Goal: Register for event/course

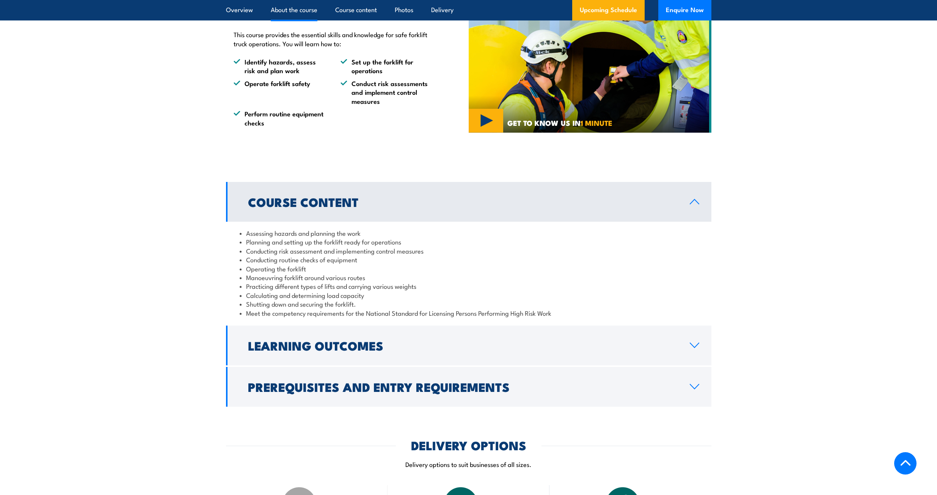
scroll to position [531, 0]
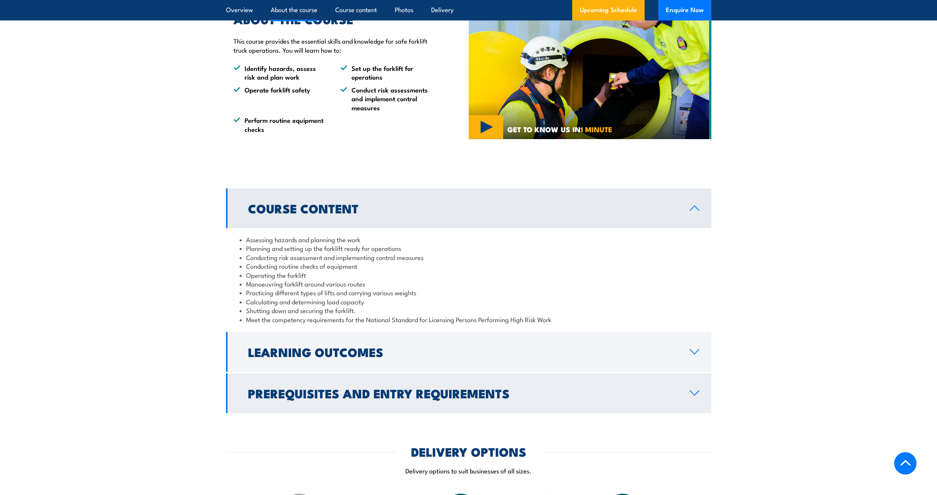
click at [696, 393] on icon at bounding box center [694, 393] width 10 height 6
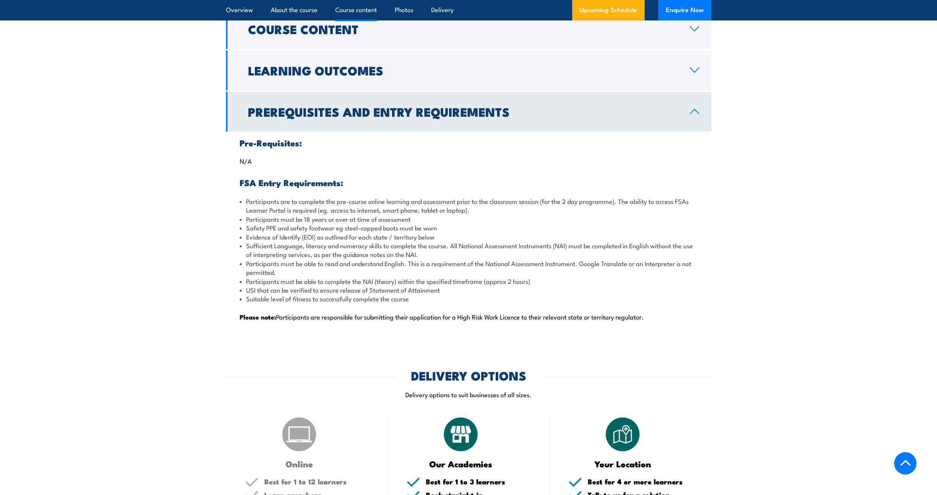
scroll to position [721, 0]
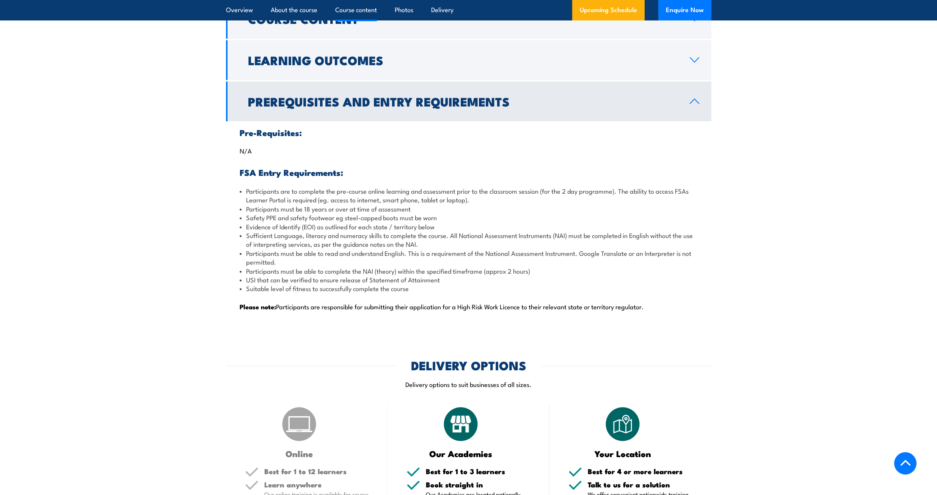
drag, startPoint x: 763, startPoint y: 256, endPoint x: 728, endPoint y: 308, distance: 62.4
click at [728, 308] on section "Course Content Assessing hazards and planning the work Planning and setting up …" at bounding box center [468, 163] width 937 height 328
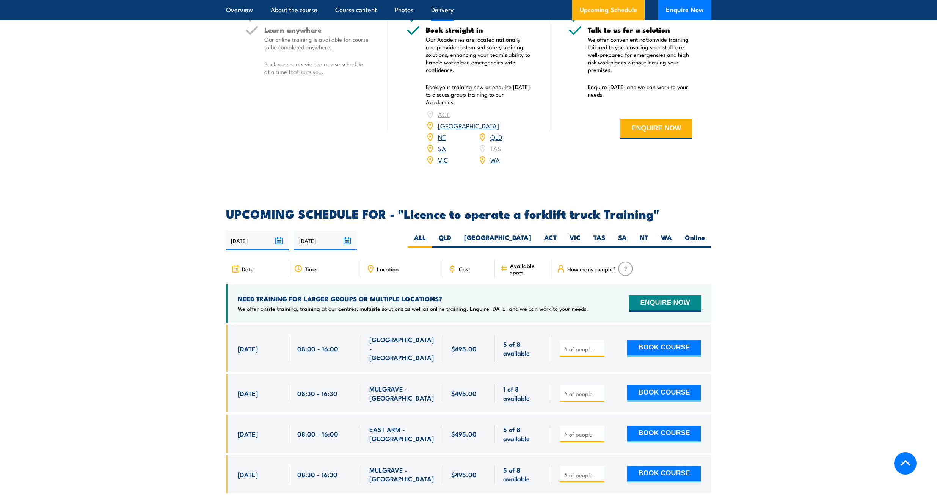
scroll to position [1214, 0]
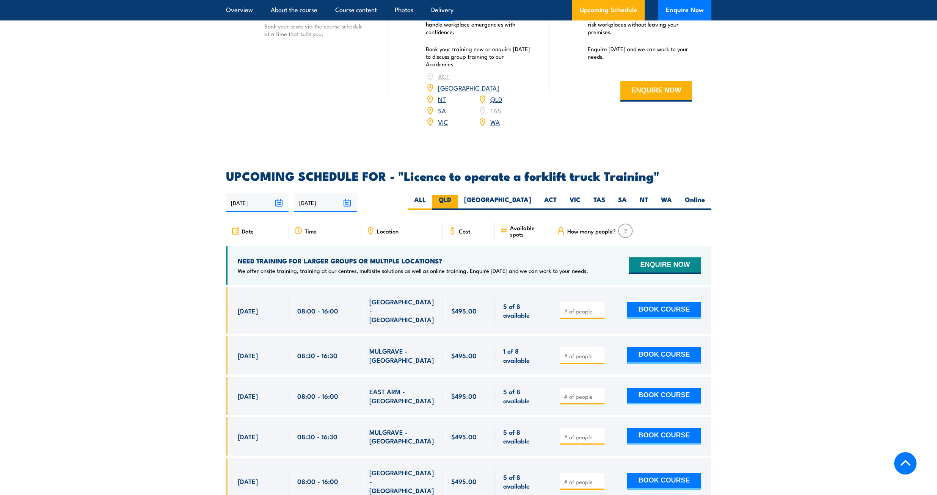
click at [458, 195] on label "QLD" at bounding box center [444, 202] width 25 height 15
click at [456, 195] on input "QLD" at bounding box center [453, 197] width 5 height 5
radio input "true"
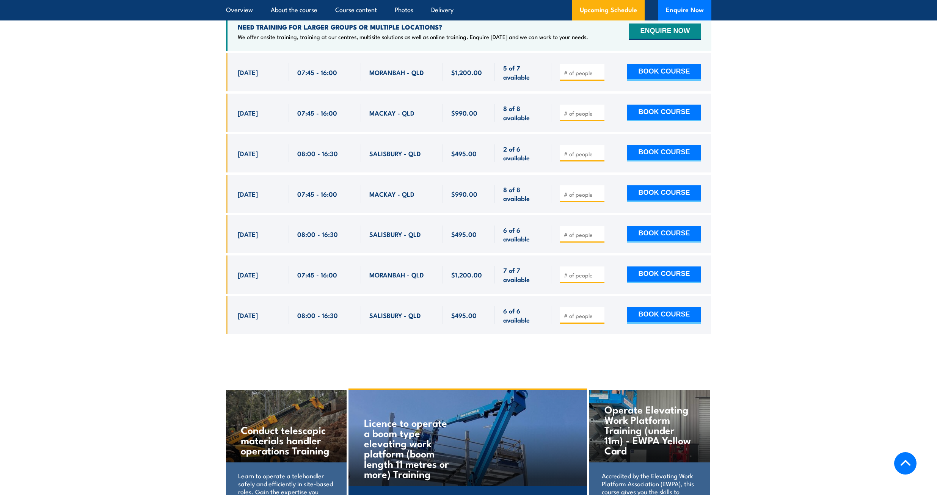
scroll to position [1345, 0]
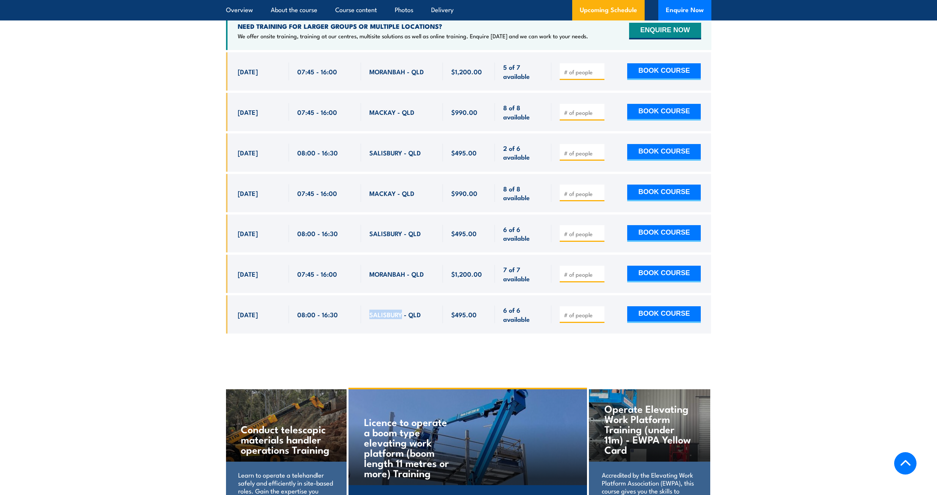
drag, startPoint x: 370, startPoint y: 303, endPoint x: 401, endPoint y: 303, distance: 31.1
click at [401, 310] on span "SALISBURY - QLD" at bounding box center [395, 314] width 52 height 9
copy span "SALISBURY"
